Goal: Navigation & Orientation: Find specific page/section

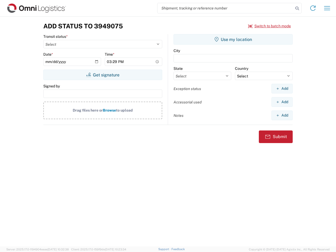
click at [225, 8] on input "search" at bounding box center [225, 8] width 136 height 10
click at [297, 8] on icon at bounding box center [296, 8] width 7 height 7
click at [313, 8] on icon at bounding box center [312, 8] width 8 height 8
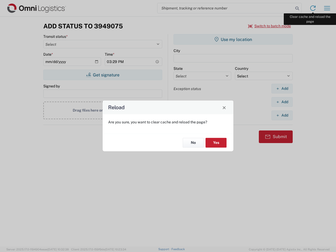
click at [327, 8] on div "Reload Are you sure, you want to clear cache and reload the page? No Yes" at bounding box center [168, 126] width 336 height 252
click at [269, 26] on div "Reload Are you sure, you want to clear cache and reload the page? No Yes" at bounding box center [168, 126] width 336 height 252
click at [103, 75] on div "Reload Are you sure, you want to clear cache and reload the page? No Yes" at bounding box center [168, 126] width 336 height 252
click at [233, 39] on div "Reload Are you sure, you want to clear cache and reload the page? No Yes" at bounding box center [168, 126] width 336 height 252
click at [282, 88] on div "Reload Are you sure, you want to clear cache and reload the page? No Yes" at bounding box center [168, 126] width 336 height 252
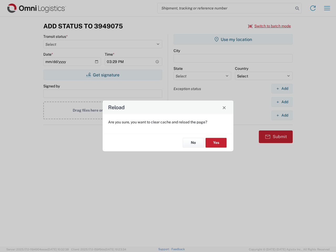
click at [282, 102] on div "Reload Are you sure, you want to clear cache and reload the page? No Yes" at bounding box center [168, 126] width 336 height 252
click at [282, 115] on div "Reload Are you sure, you want to clear cache and reload the page? No Yes" at bounding box center [168, 126] width 336 height 252
